Goal: Information Seeking & Learning: Learn about a topic

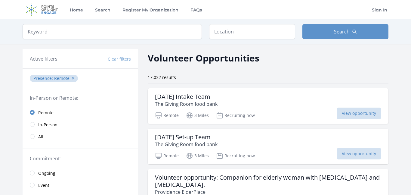
click at [42, 124] on span "In-Person" at bounding box center [47, 125] width 19 height 6
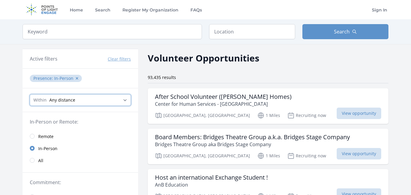
click at [95, 98] on select "Any distance , 5 Miles , 20 Miles , 50 Miles , 100 Miles" at bounding box center [80, 99] width 101 height 11
select select "8046"
click at [30, 94] on select "Any distance , 5 Miles , 20 Miles , 50 Miles , 100 Miles" at bounding box center [80, 99] width 101 height 11
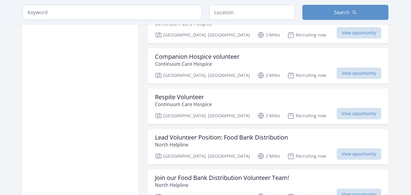
scroll to position [497, 0]
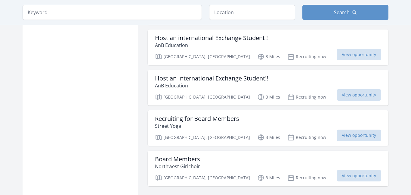
scroll to position [1595, 0]
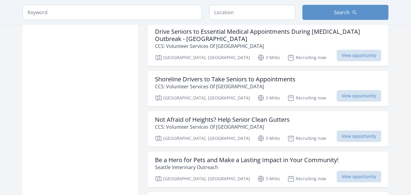
scroll to position [2212, 0]
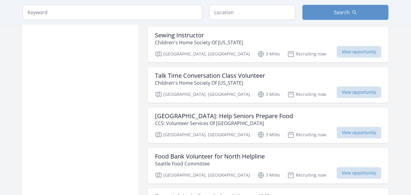
scroll to position [2961, 0]
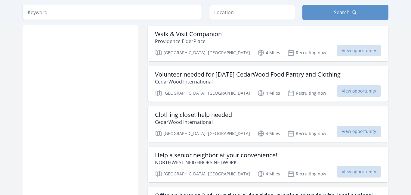
scroll to position [3914, 0]
click at [231, 111] on h3 "Clothing closet help needed" at bounding box center [193, 114] width 77 height 7
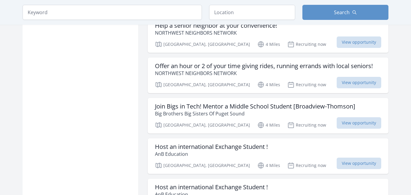
scroll to position [4044, 0]
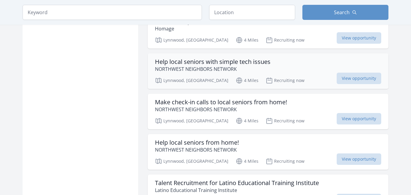
scroll to position [4874, 0]
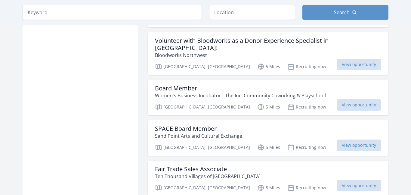
scroll to position [5742, 0]
click at [212, 165] on h3 "Fair Trade Sales Associate" at bounding box center [208, 168] width 106 height 7
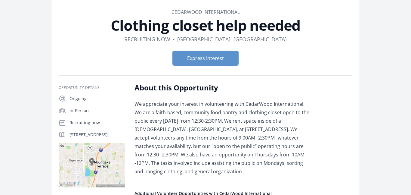
scroll to position [21, 0]
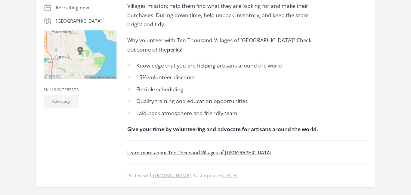
scroll to position [126, 0]
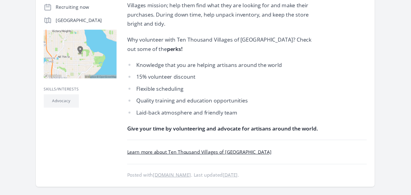
click at [204, 153] on link "Learn more about Ten Thousand Villages of Seattle" at bounding box center [200, 156] width 131 height 6
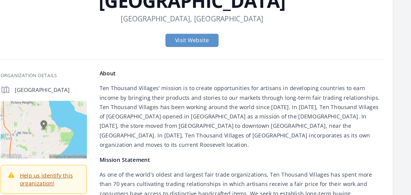
scroll to position [57, 0]
